Goal: Task Accomplishment & Management: Use online tool/utility

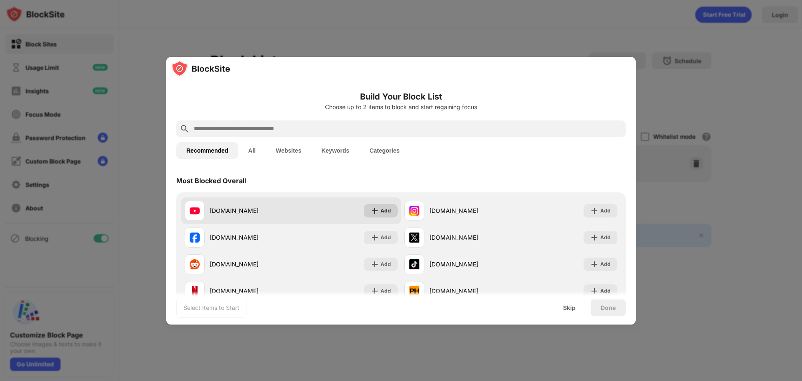
click at [382, 211] on div "Add" at bounding box center [386, 210] width 10 height 8
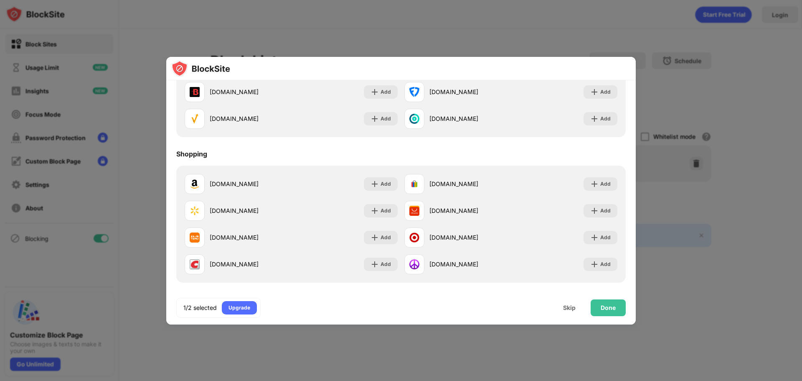
scroll to position [900, 0]
click at [603, 304] on div "Done" at bounding box center [608, 307] width 15 height 7
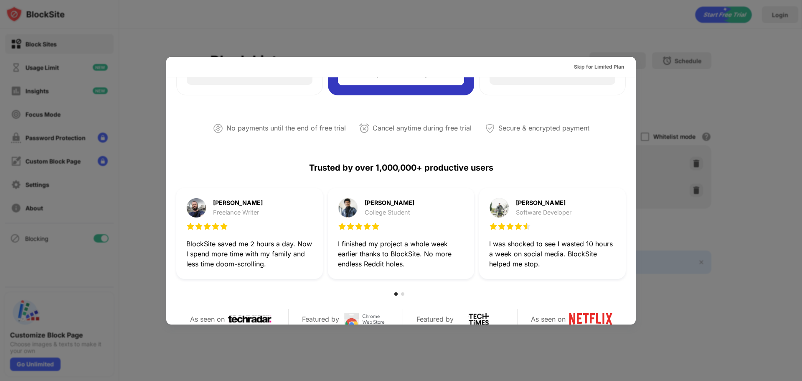
scroll to position [0, 0]
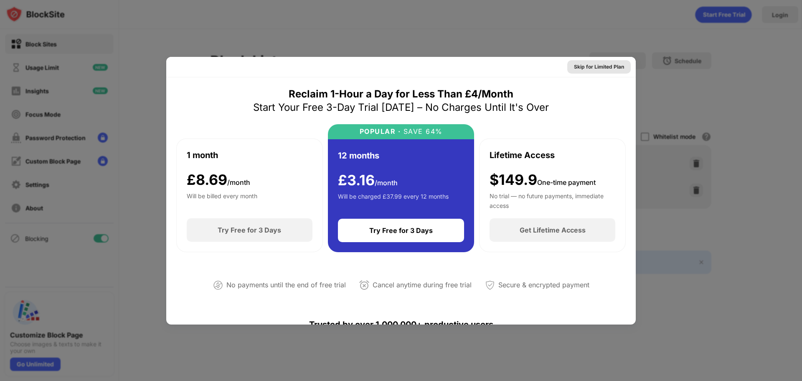
click at [601, 67] on div "Skip for Limited Plan" at bounding box center [599, 67] width 50 height 8
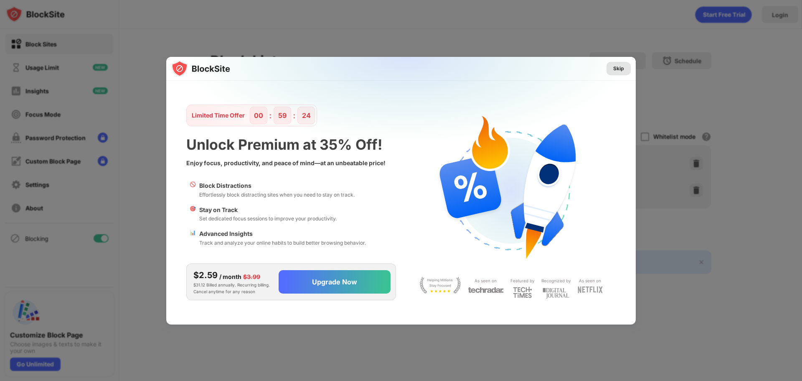
click at [621, 66] on div "Skip" at bounding box center [619, 68] width 11 height 8
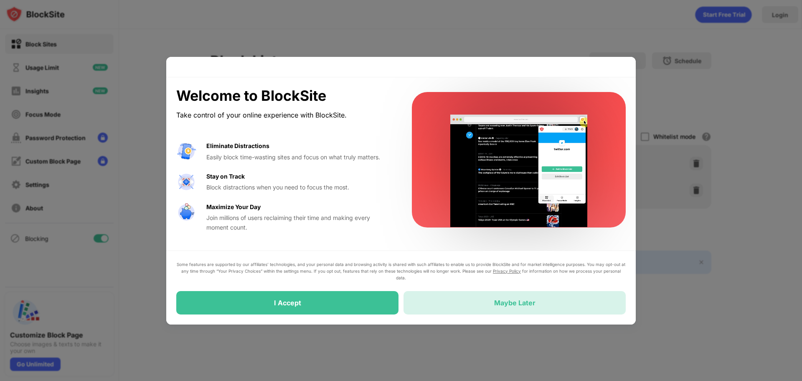
click at [452, 306] on div "Maybe Later" at bounding box center [515, 302] width 222 height 23
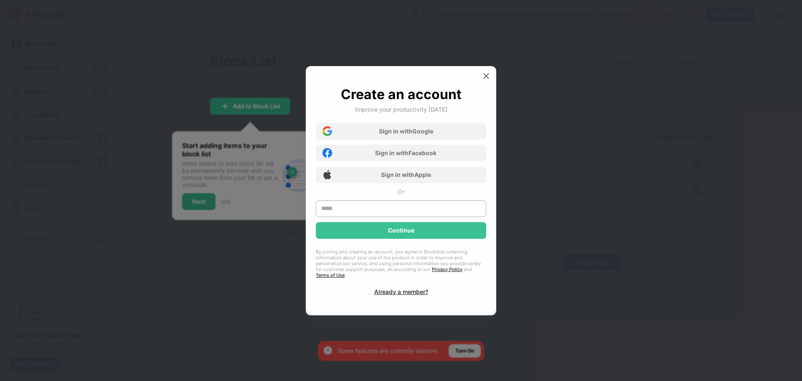
click at [491, 75] on div at bounding box center [486, 75] width 13 height 13
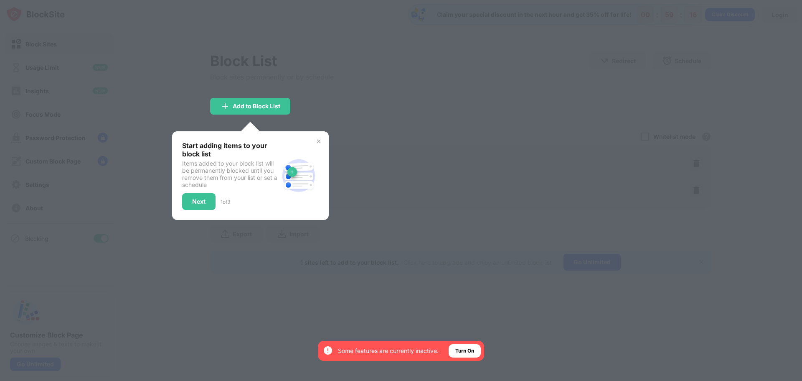
click at [368, 93] on div at bounding box center [401, 190] width 802 height 381
click at [319, 141] on img at bounding box center [319, 141] width 7 height 7
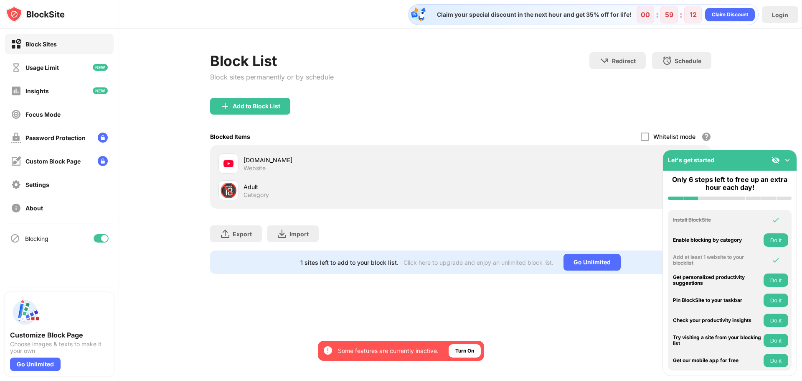
click at [759, 162] on div "Let's get started" at bounding box center [730, 160] width 134 height 20
click at [789, 160] on img at bounding box center [788, 160] width 8 height 8
